Goal: Navigation & Orientation: Understand site structure

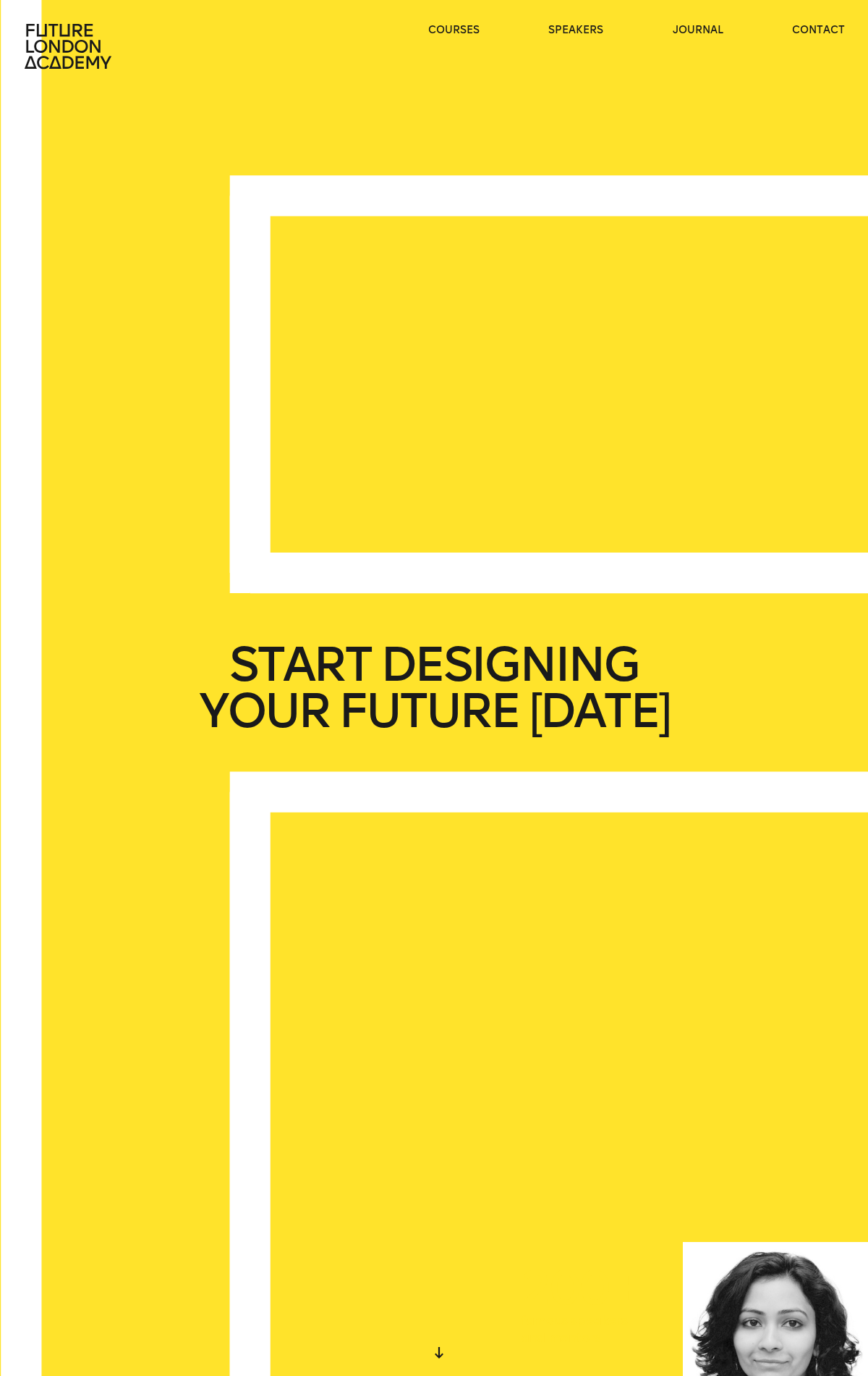
scroll to position [3800, 0]
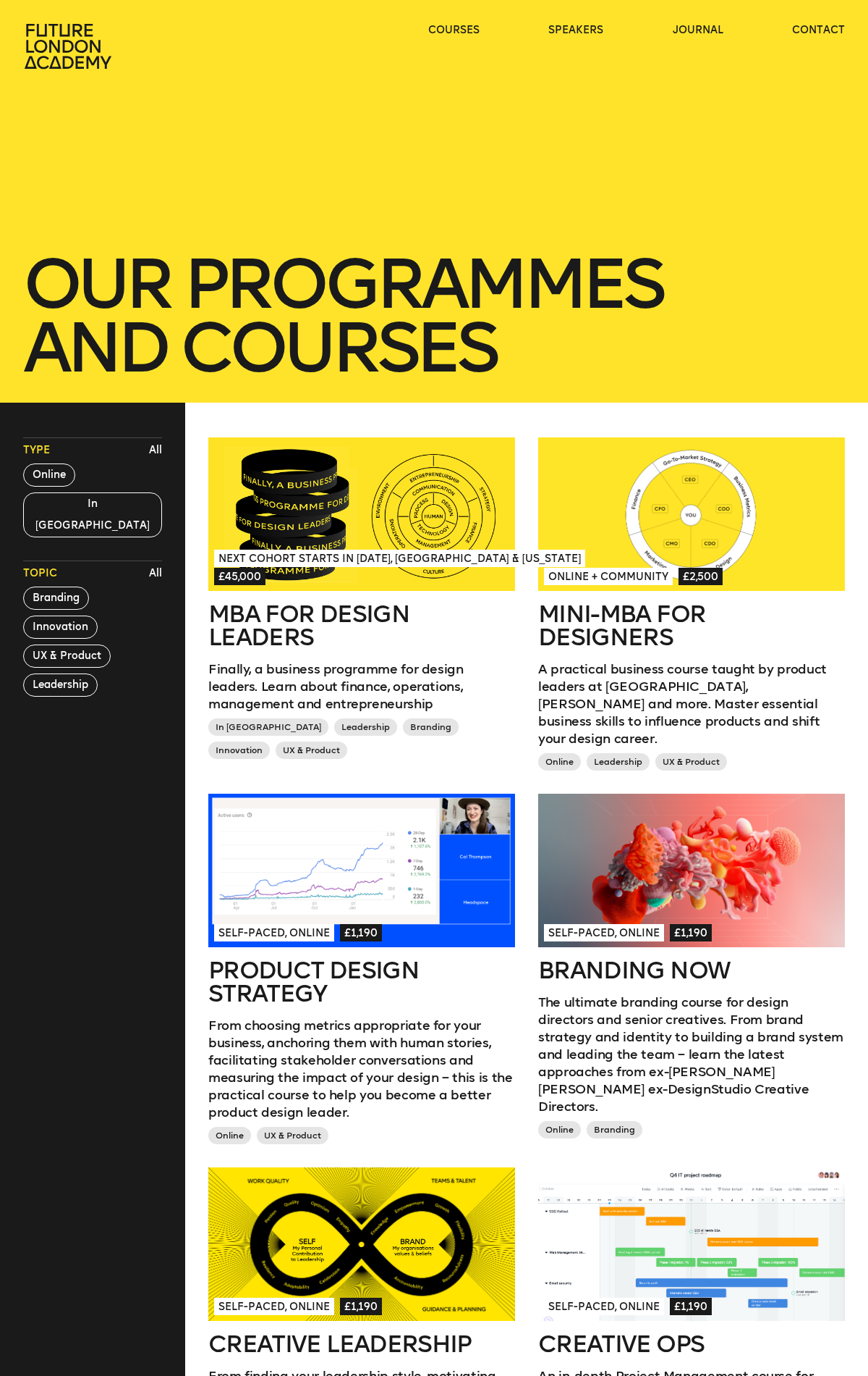
scroll to position [1265, 0]
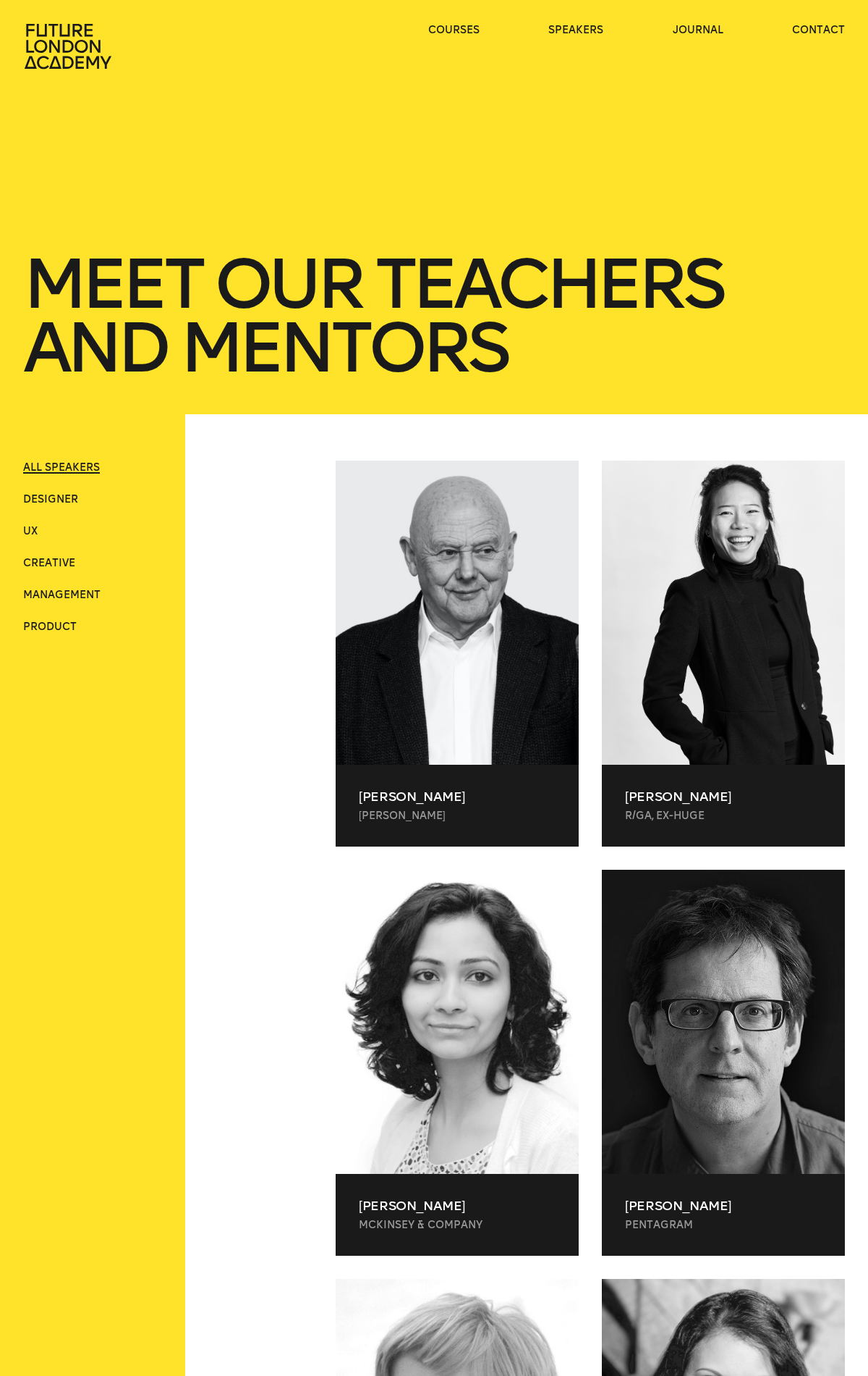
scroll to position [45236, 0]
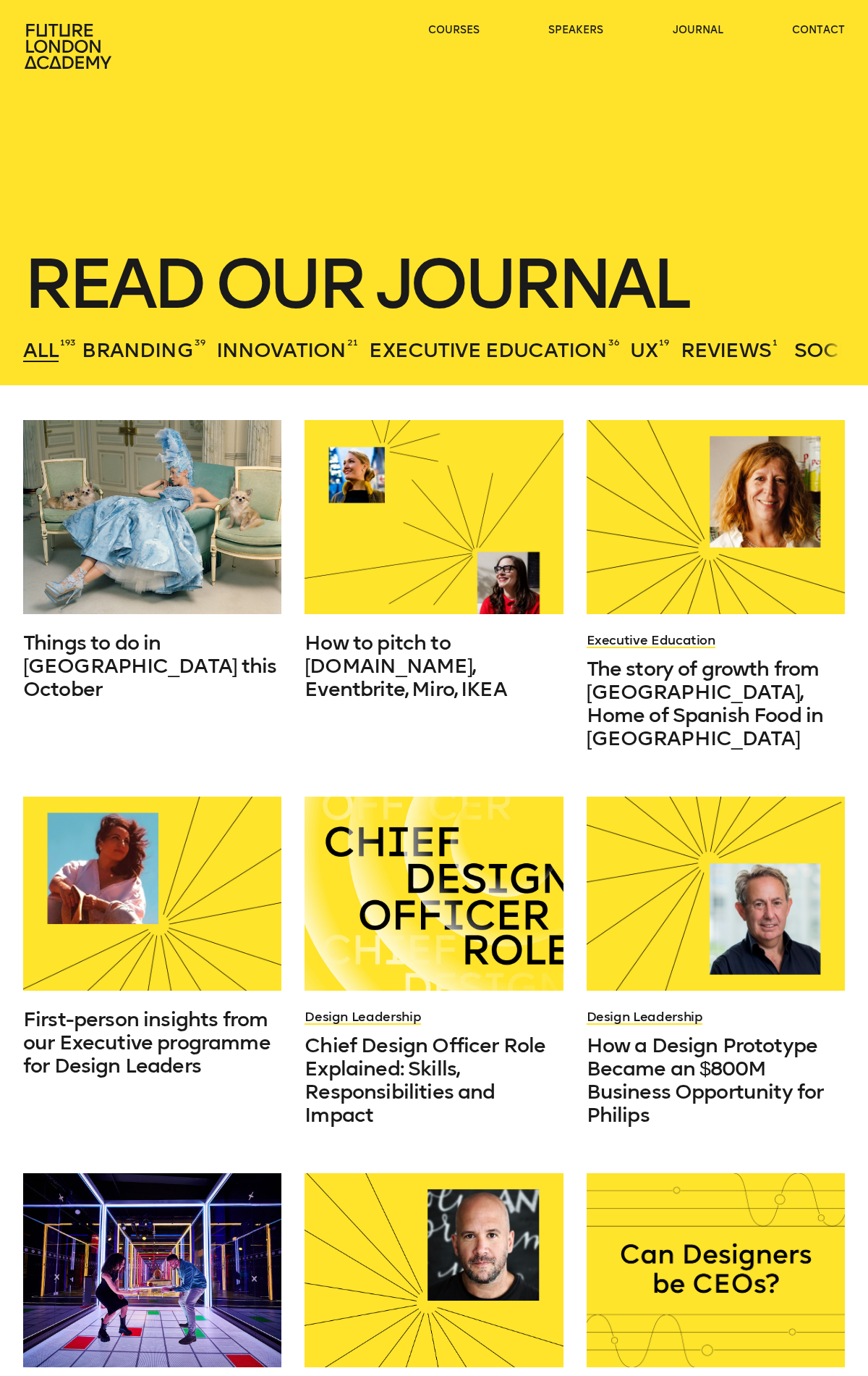
scroll to position [1178, 0]
